Goal: Book appointment/travel/reservation

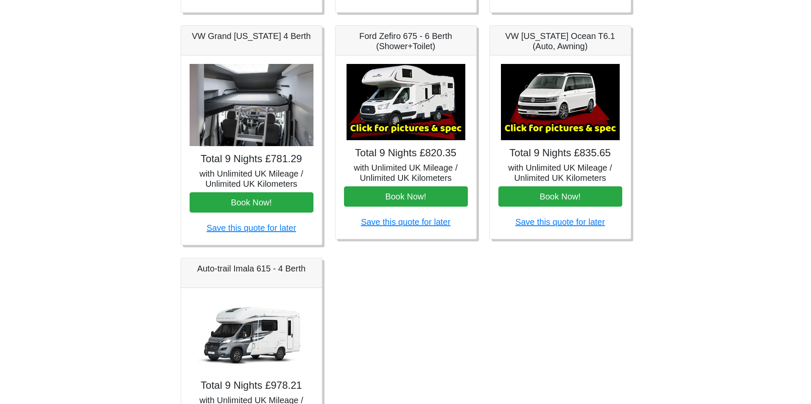
scroll to position [297, 0]
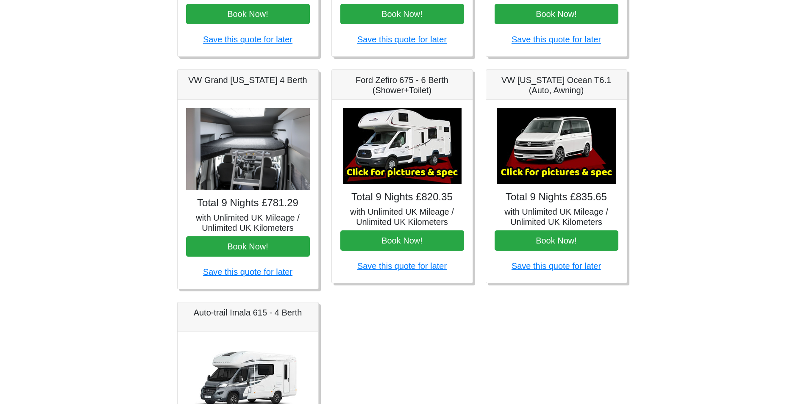
click at [404, 152] on img at bounding box center [402, 146] width 119 height 76
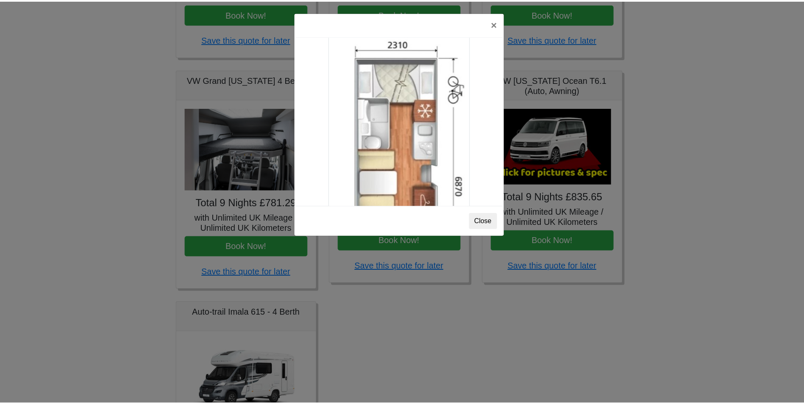
scroll to position [1241, 0]
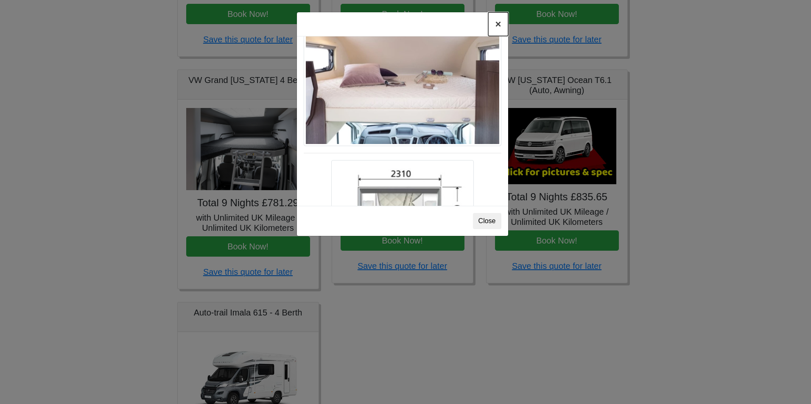
click at [499, 25] on button "×" at bounding box center [498, 24] width 20 height 24
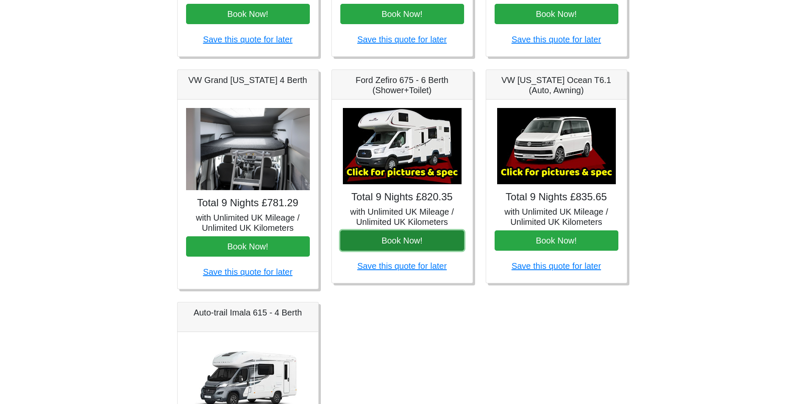
click at [415, 247] on button "Book Now!" at bounding box center [402, 241] width 124 height 20
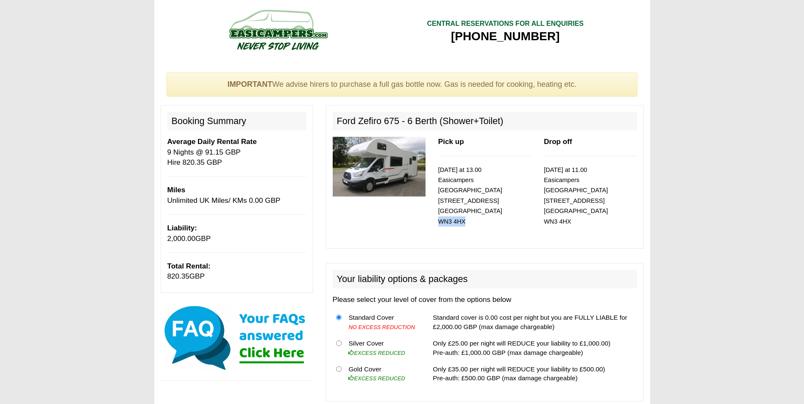
drag, startPoint x: 472, startPoint y: 213, endPoint x: 437, endPoint y: 212, distance: 35.6
click at [437, 212] on div "Pick up [DATE] at 13.00 Easicampers [GEOGRAPHIC_DATA] [STREET_ADDRESS]" at bounding box center [485, 189] width 106 height 105
copy small "WN3 4HX"
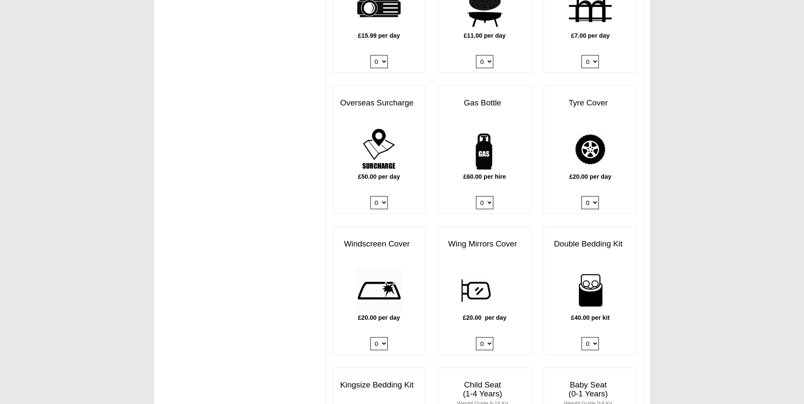
scroll to position [509, 0]
